Goal: Task Accomplishment & Management: Use online tool/utility

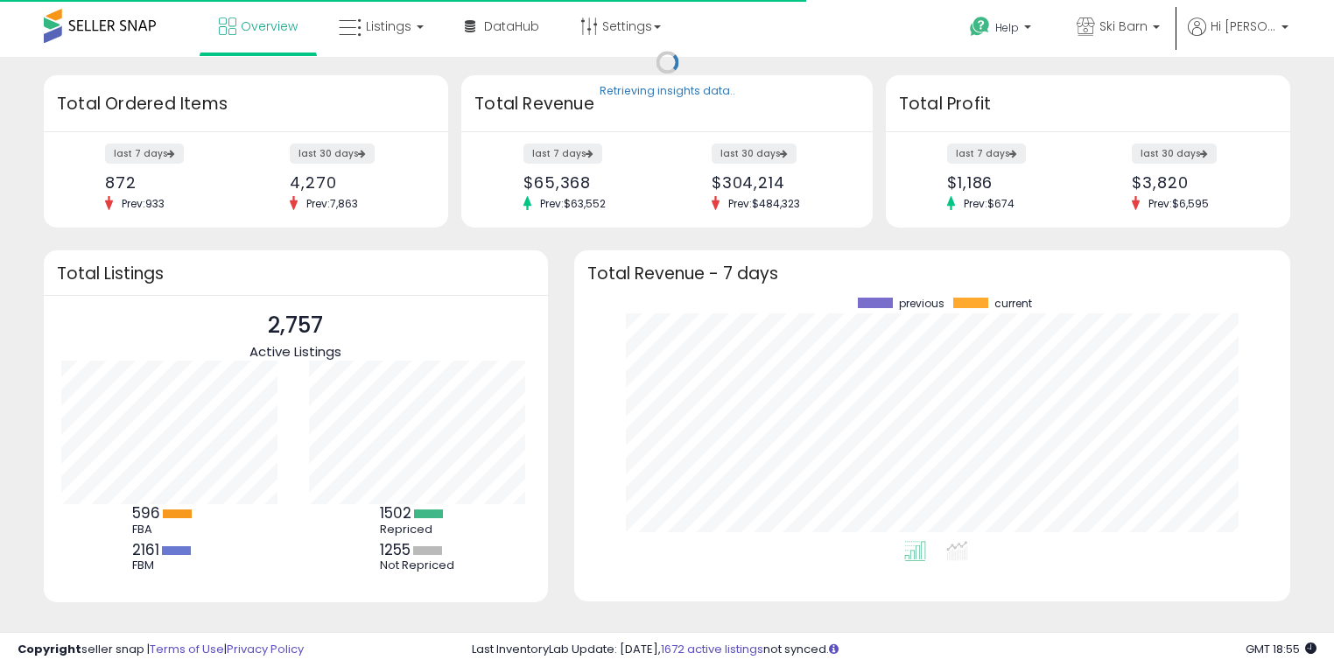
scroll to position [243, 680]
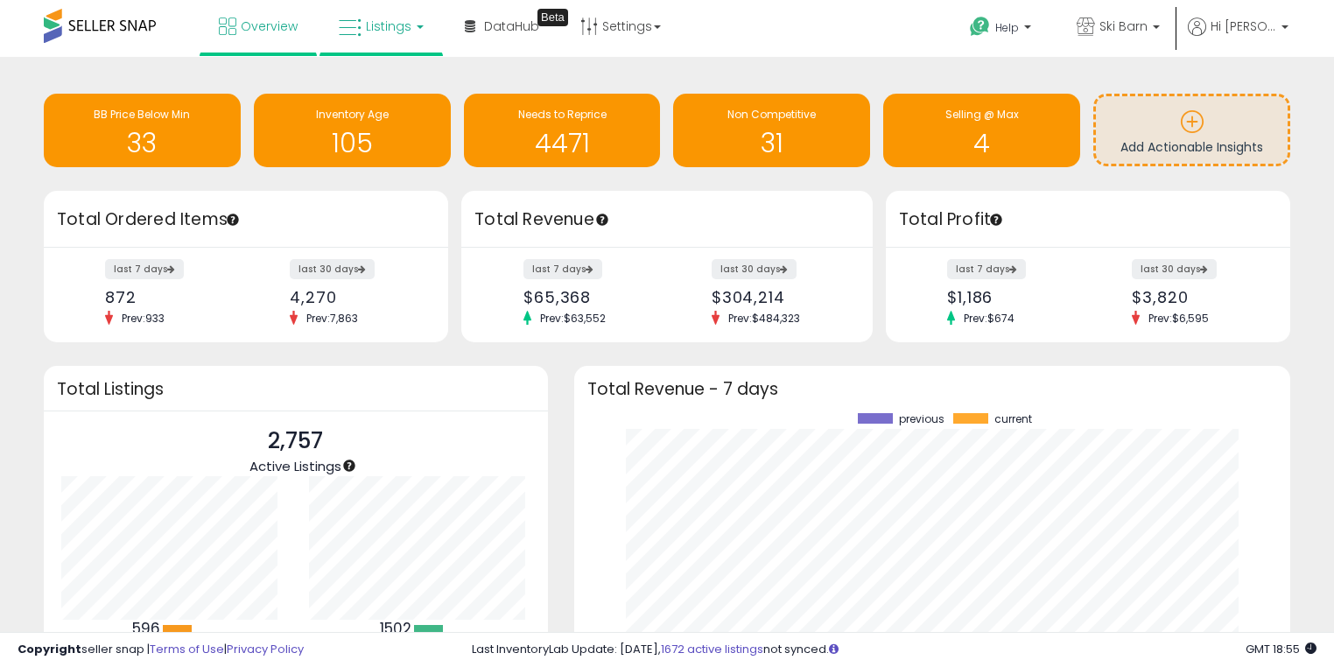
click at [418, 36] on link "Listings" at bounding box center [381, 26] width 111 height 53
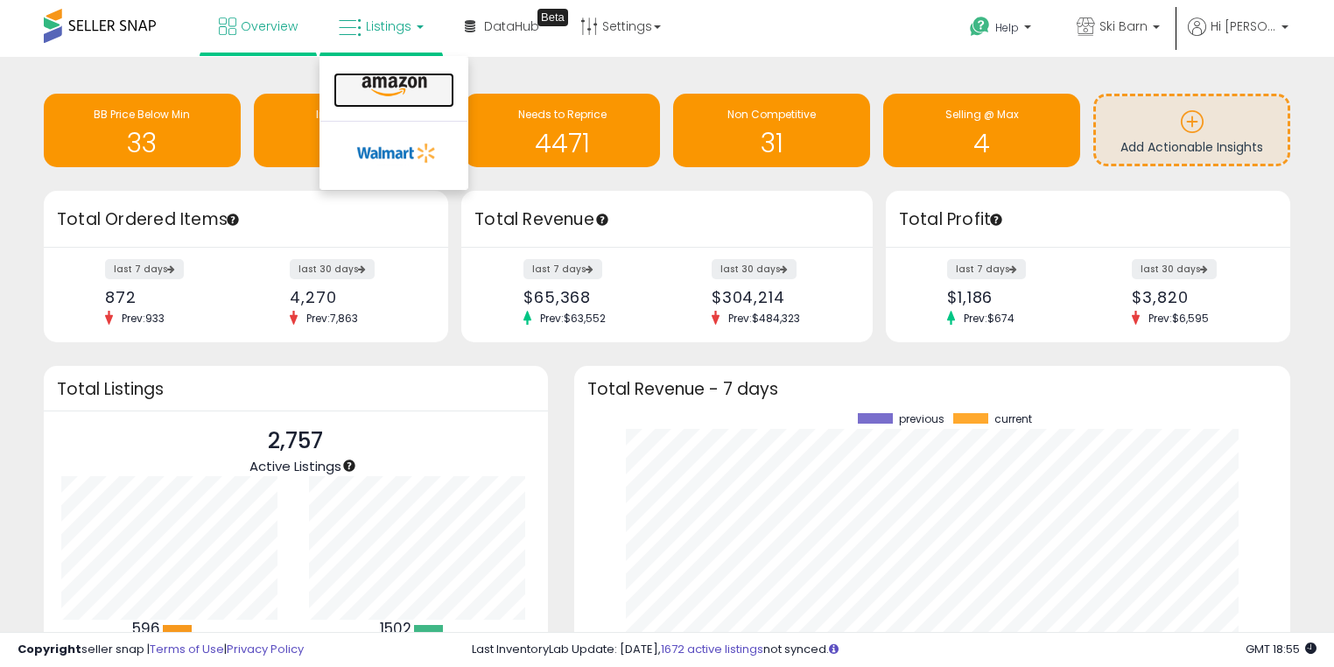
click at [418, 104] on link at bounding box center [394, 90] width 121 height 35
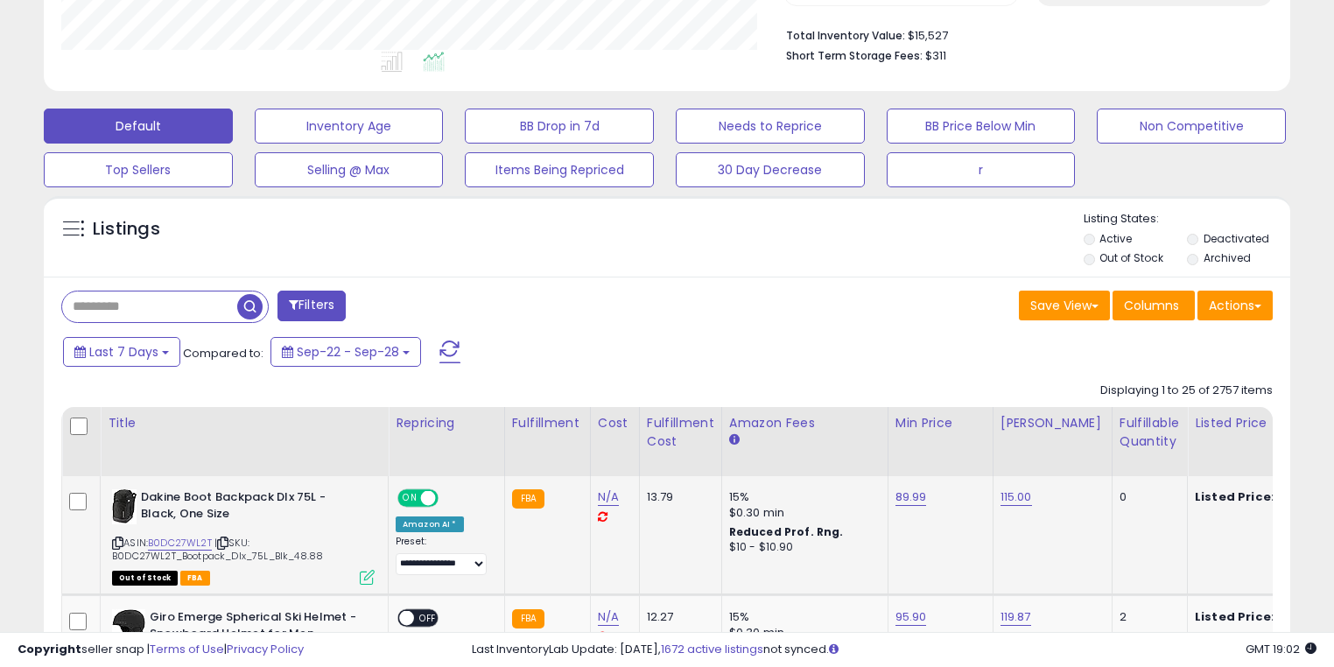
scroll to position [583, 0]
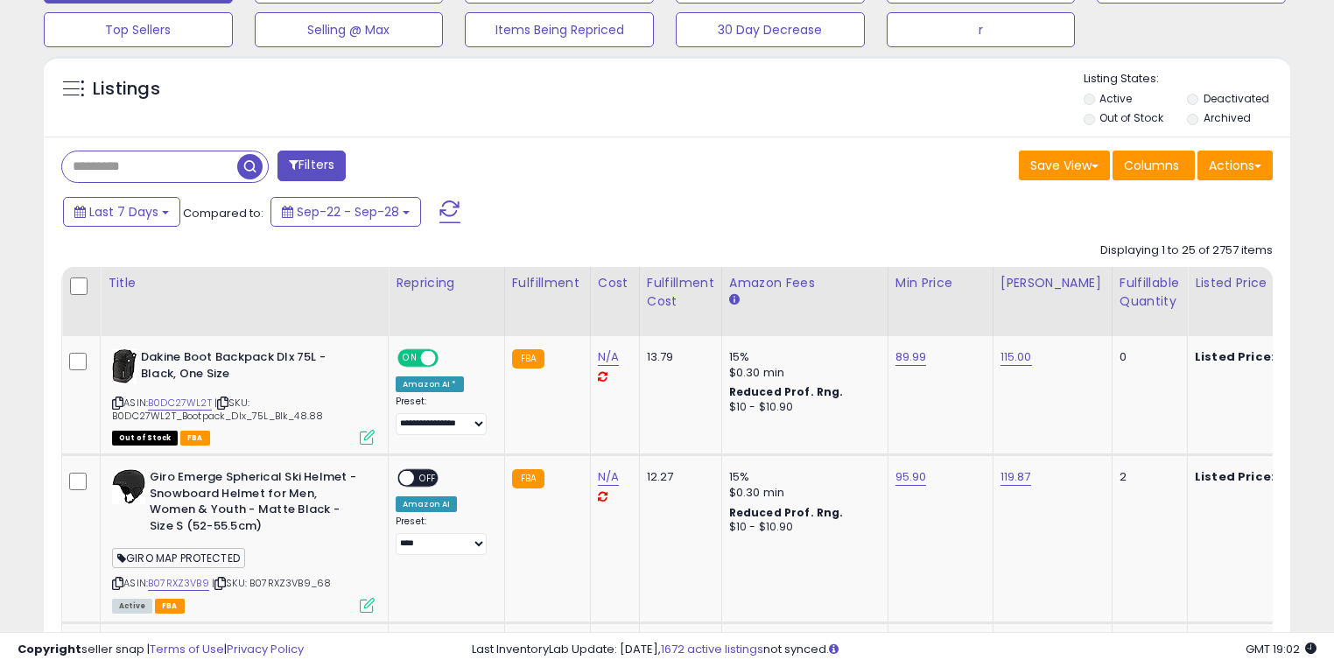
click at [175, 161] on input "text" at bounding box center [149, 166] width 175 height 31
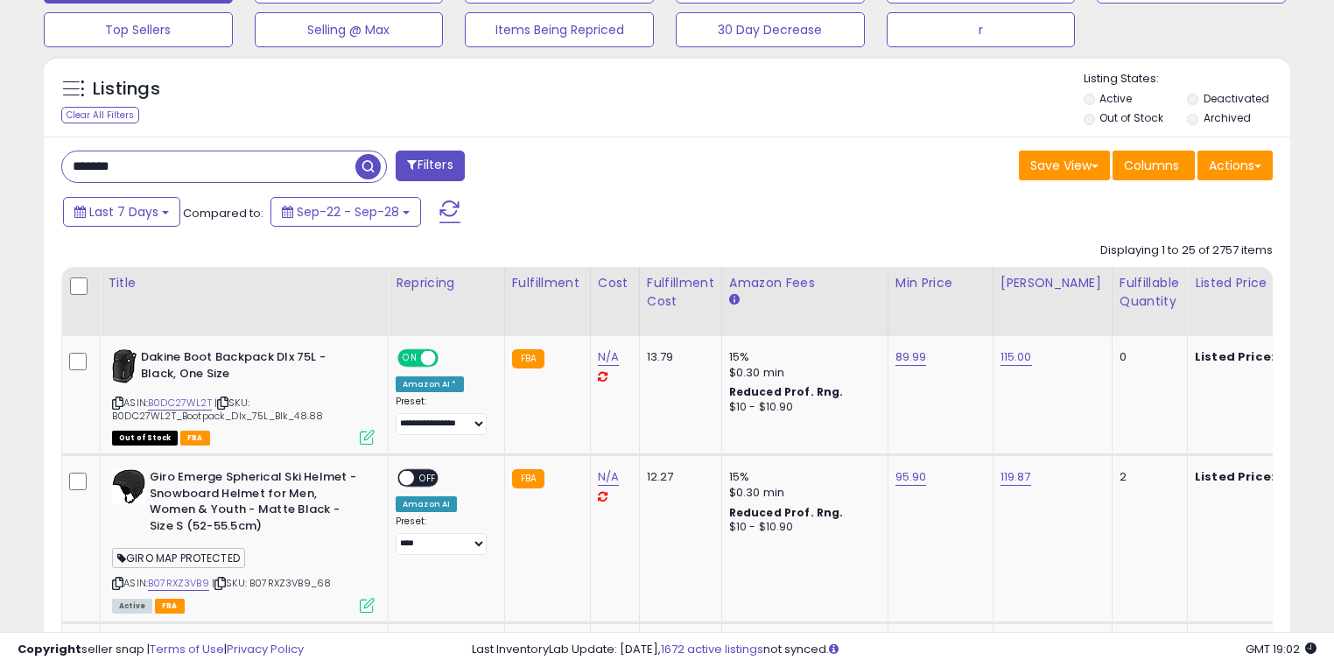
type input "*******"
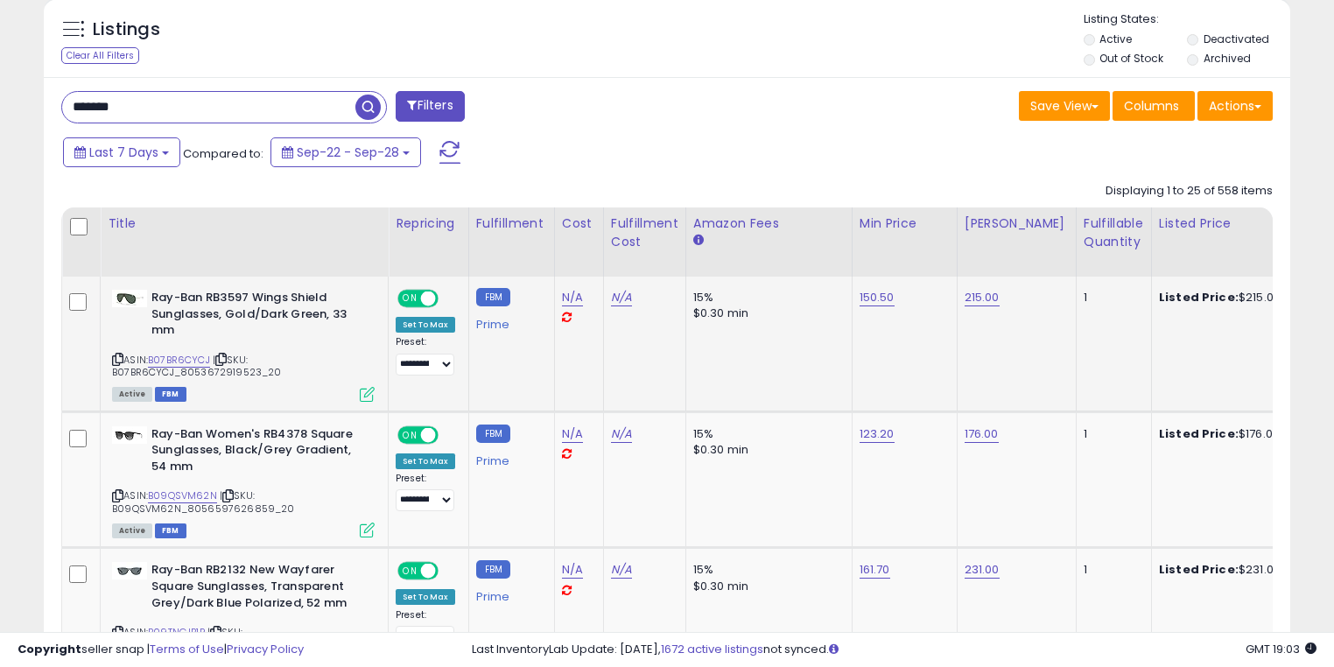
scroll to position [648, 0]
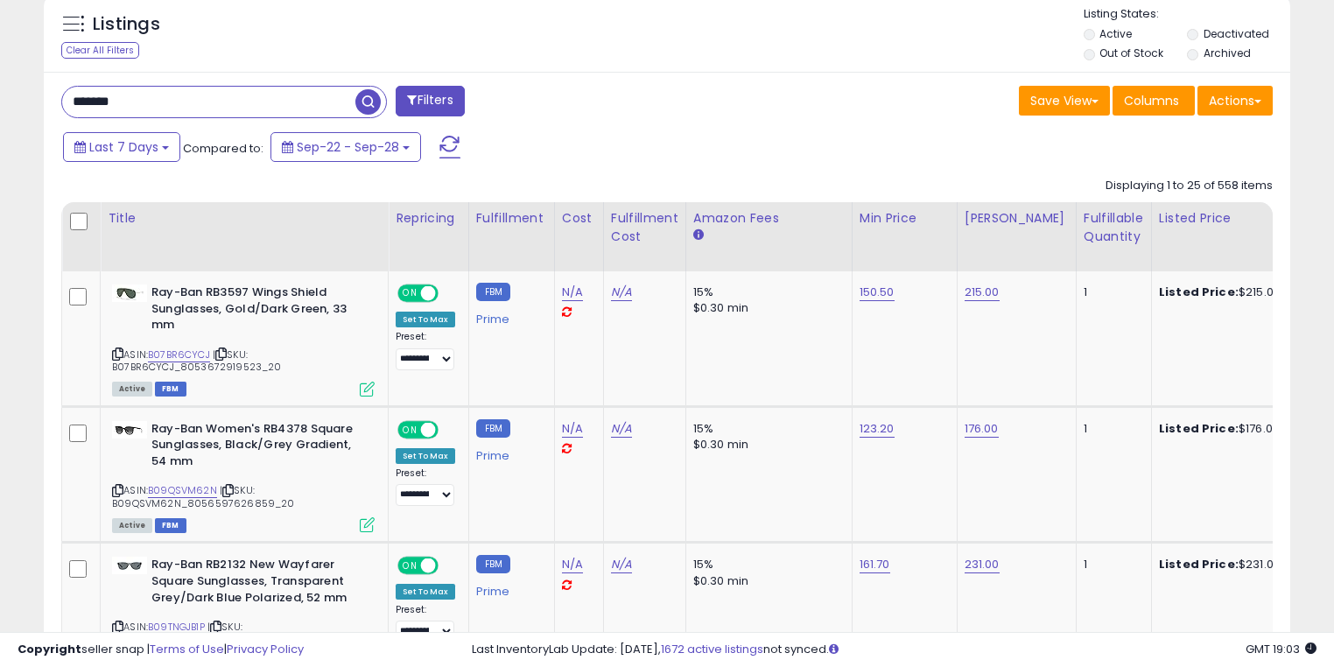
click at [424, 218] on div "Repricing" at bounding box center [429, 218] width 66 height 18
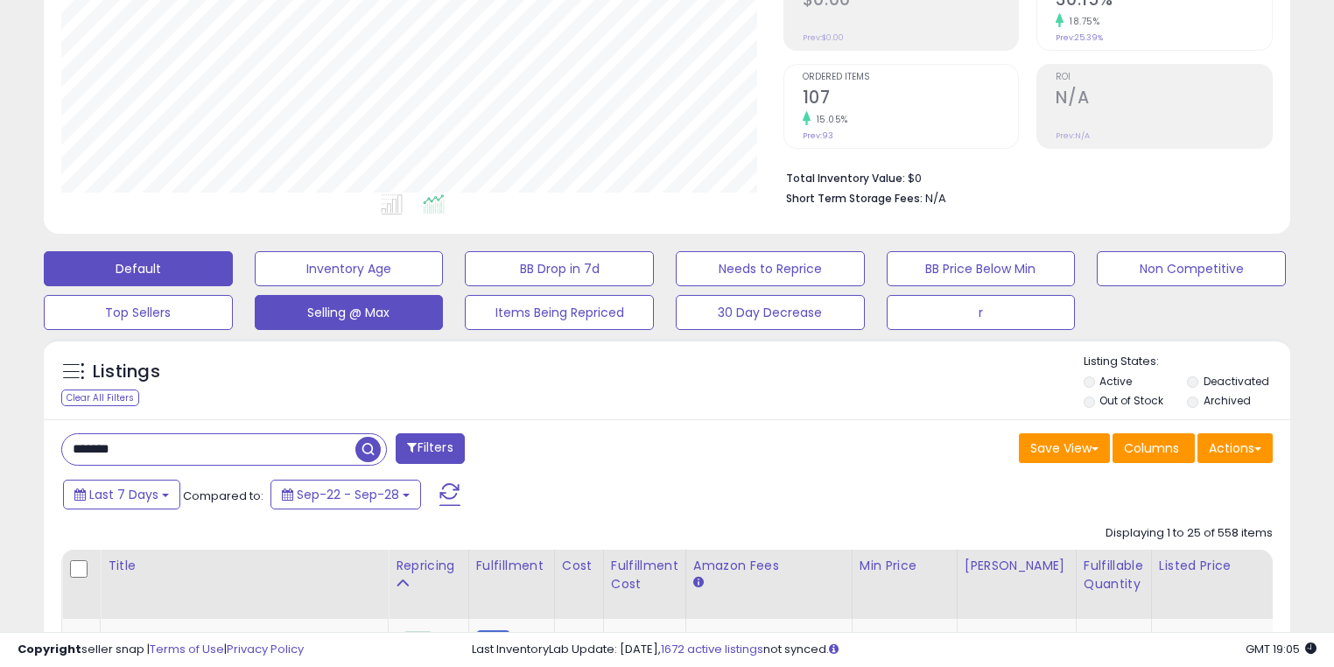
scroll to position [414, 0]
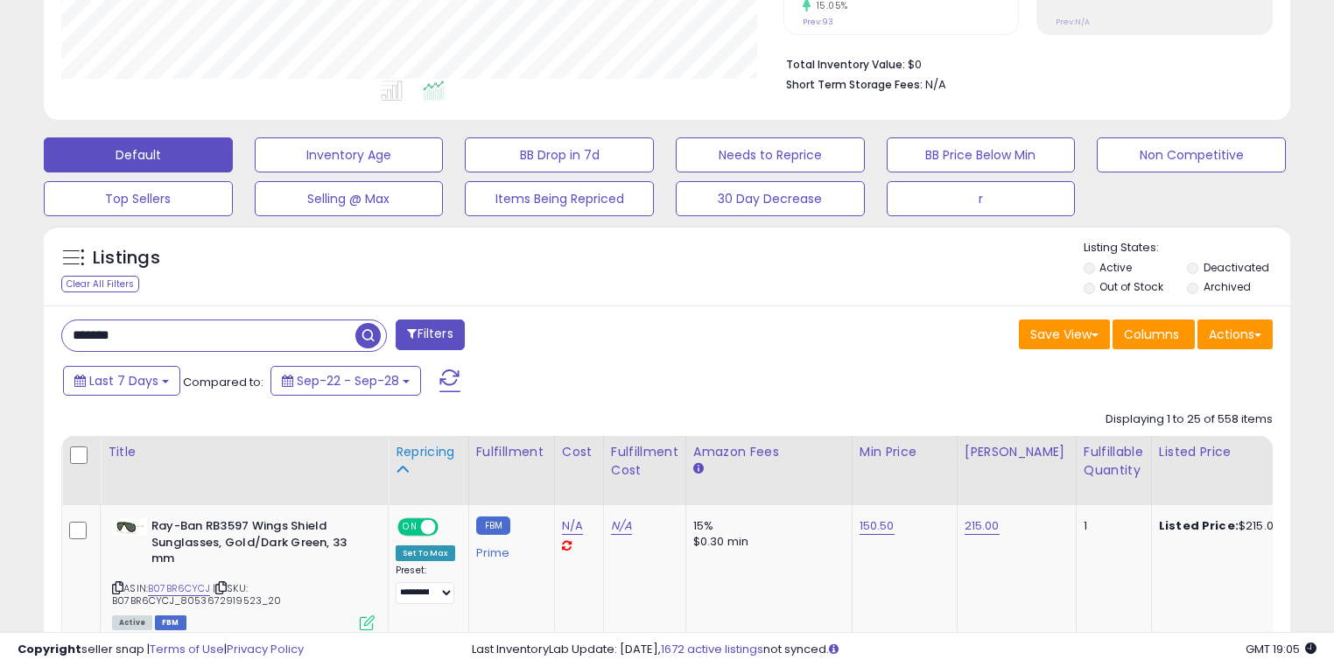
click at [443, 453] on div "Repricing" at bounding box center [429, 452] width 66 height 18
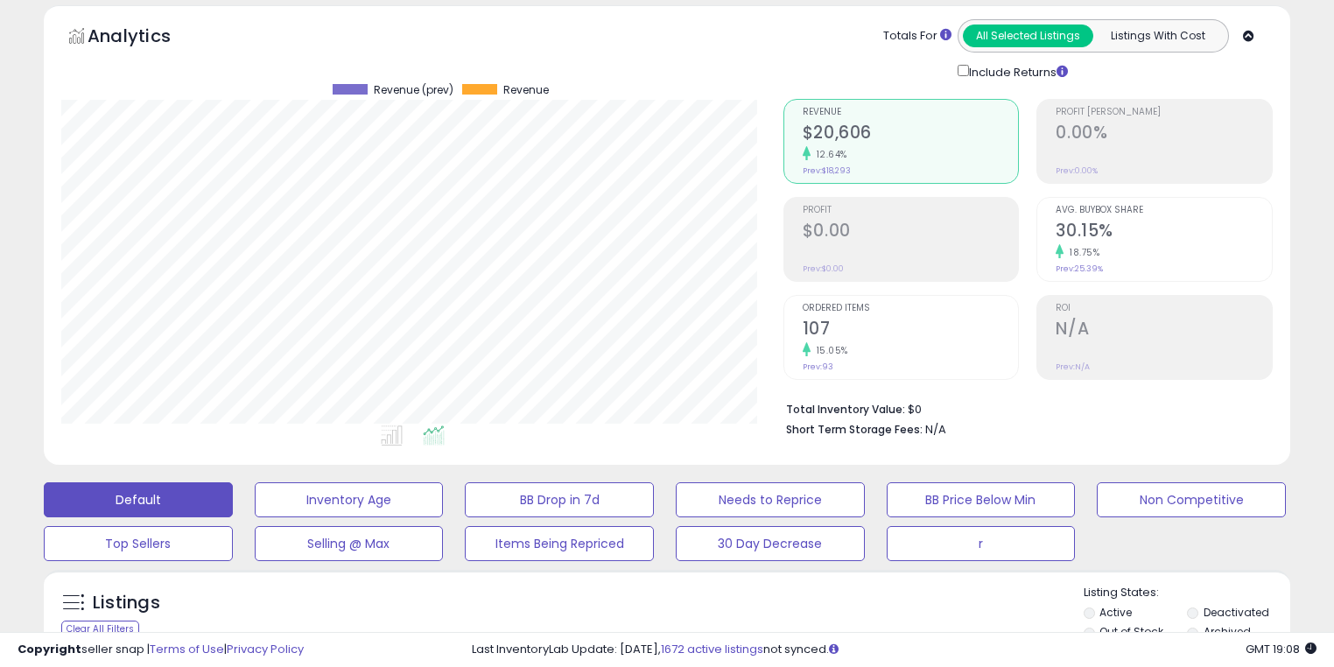
scroll to position [0, 0]
